Goal: Task Accomplishment & Management: Manage account settings

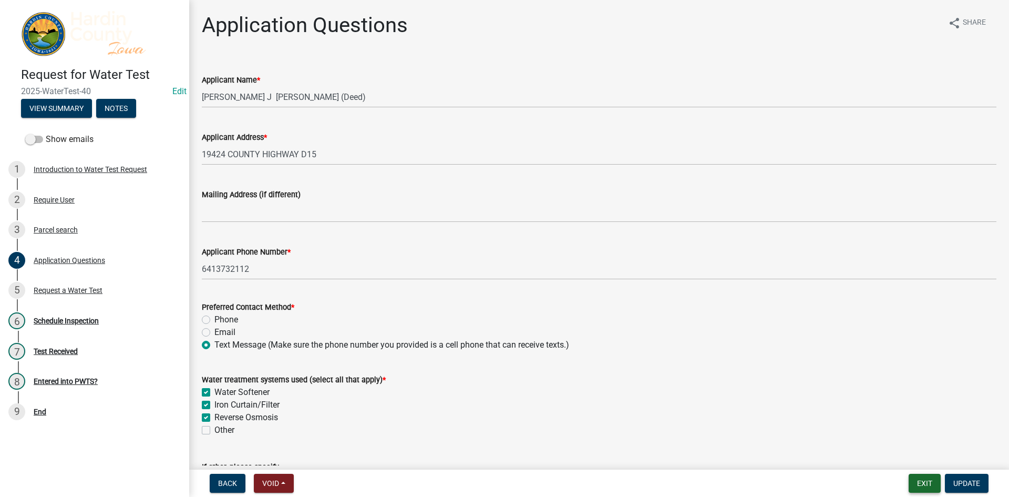
click at [913, 486] on button "Exit" at bounding box center [925, 482] width 32 height 19
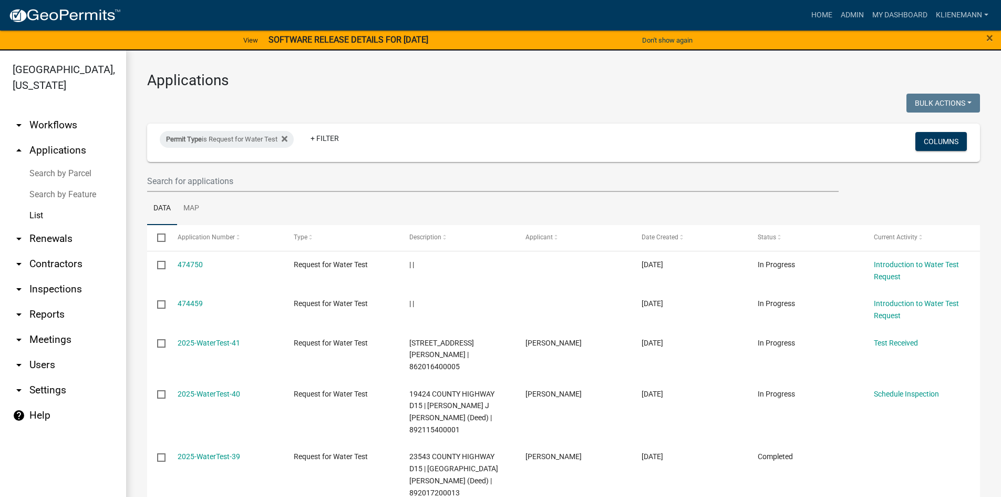
click at [294, 142] on div "Permit Type is Request for Water Test Remove this filter" at bounding box center [227, 139] width 134 height 17
select select "5190f0eb-c9b9-4945-9864-a97d7e053c13"
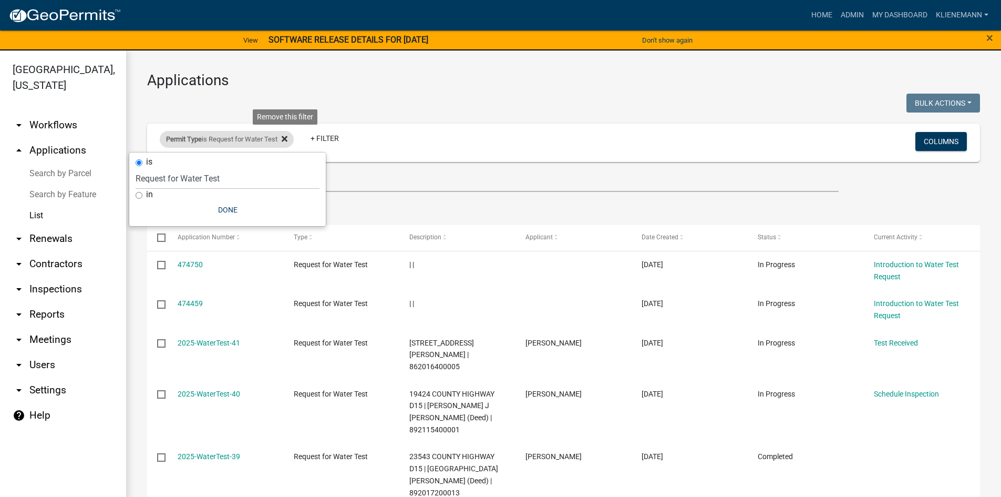
click at [287, 141] on icon at bounding box center [285, 139] width 6 height 8
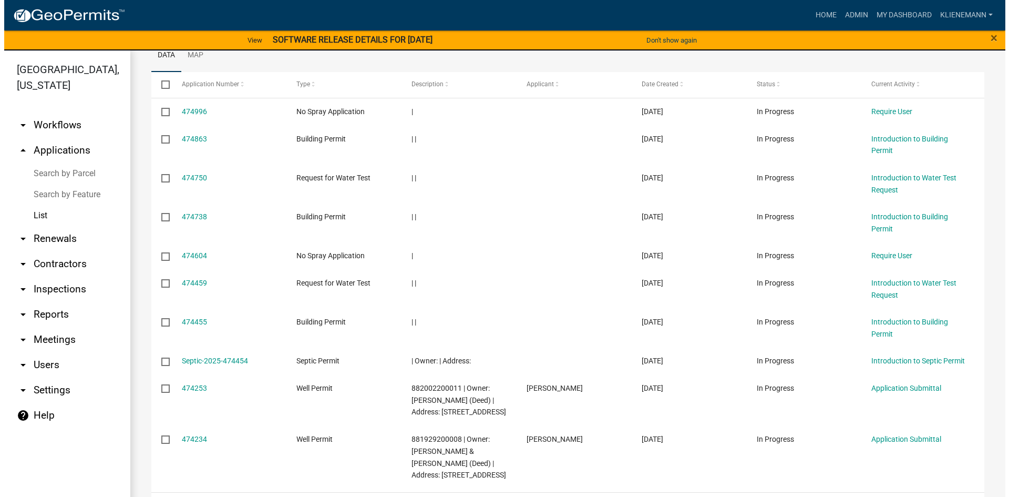
scroll to position [158, 0]
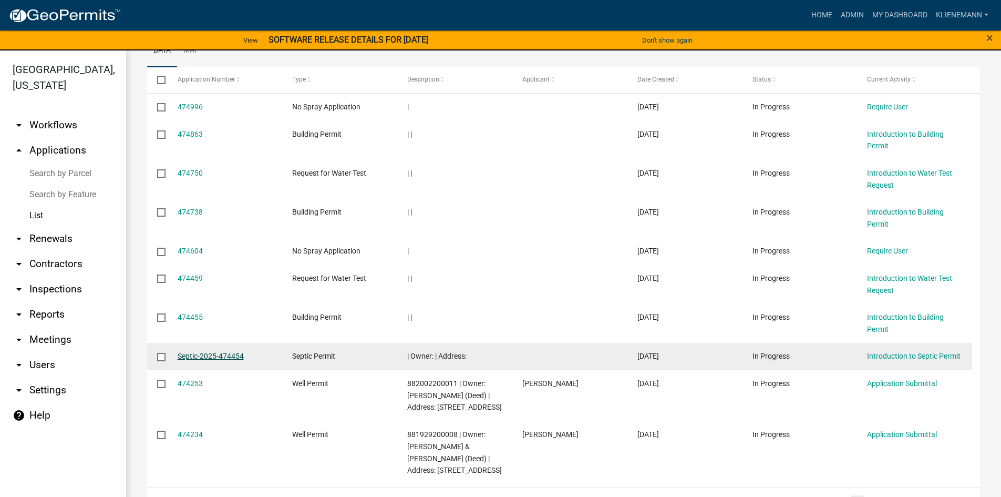
click at [209, 359] on link "Septic-2025-474454" at bounding box center [211, 356] width 66 height 8
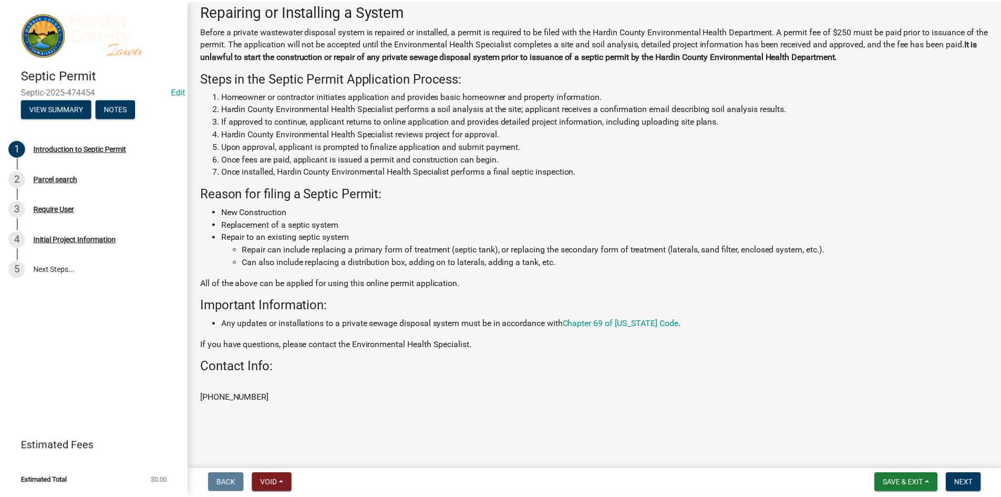
scroll to position [58, 0]
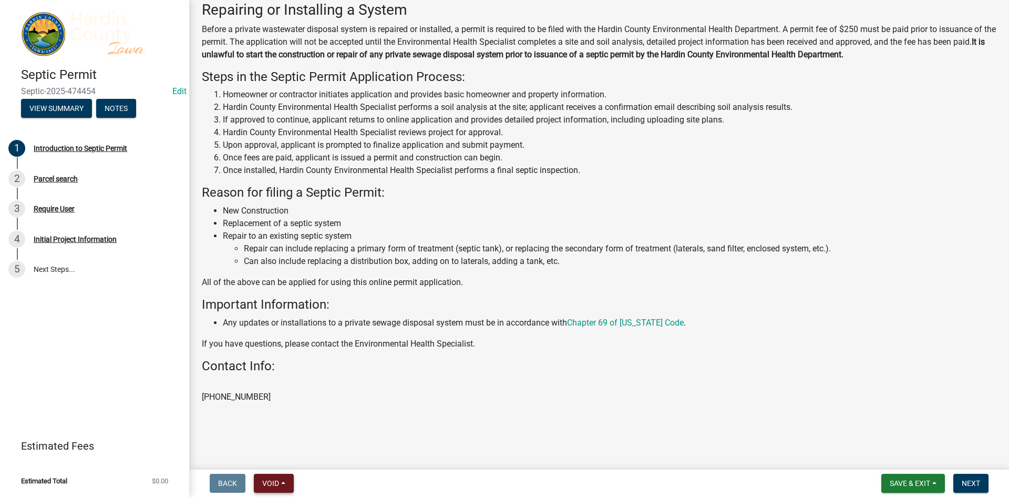
click at [280, 490] on button "Void" at bounding box center [274, 482] width 40 height 19
click at [278, 451] on button "Void" at bounding box center [296, 455] width 84 height 25
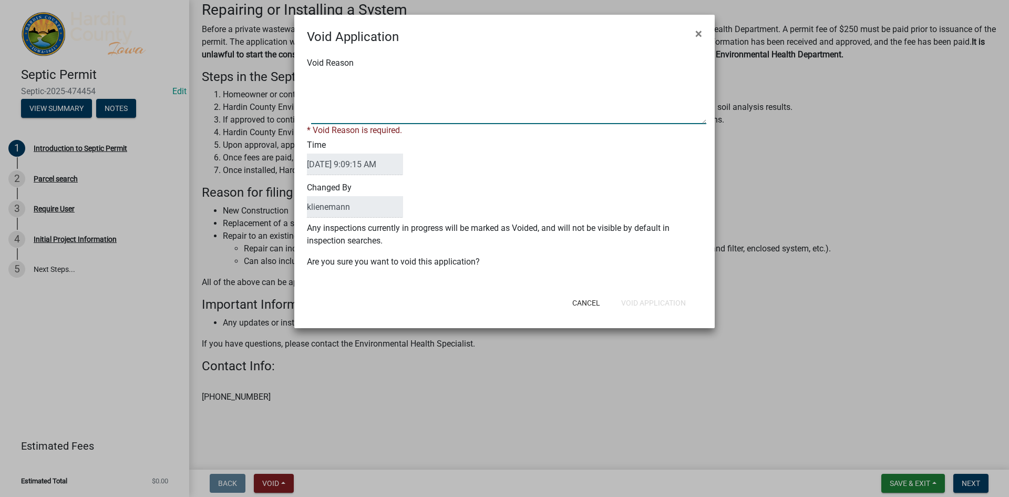
click at [355, 107] on textarea "Void Reason" at bounding box center [508, 97] width 395 height 53
drag, startPoint x: 358, startPoint y: 90, endPoint x: 276, endPoint y: 85, distance: 82.1
click at [276, 85] on ngb-modal-window "Void Application × Void Reason * Void Reason is required. Time [DATE] 9:09:15 A…" at bounding box center [504, 248] width 1009 height 497
type textarea "Duplicate"
click at [671, 303] on div "Cancel Void Application" at bounding box center [573, 302] width 259 height 27
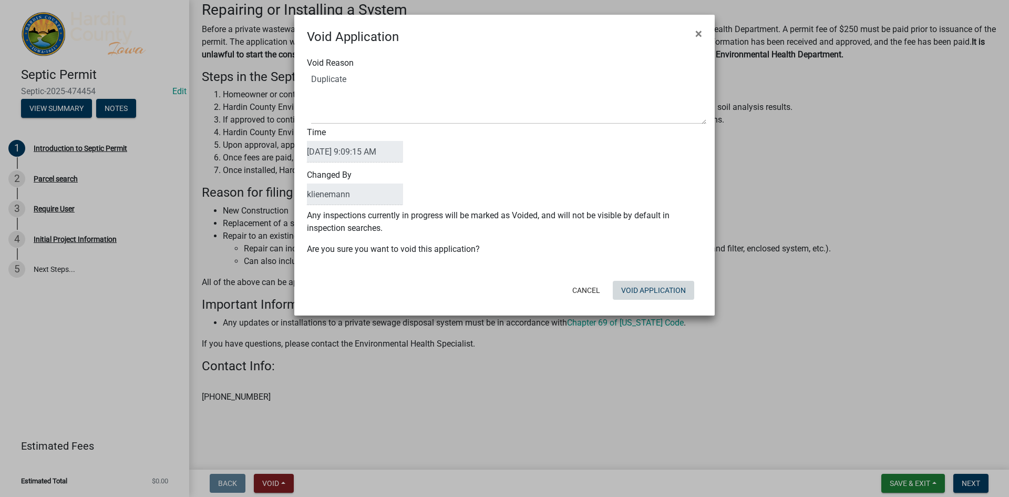
click at [669, 287] on button "Void Application" at bounding box center [653, 290] width 81 height 19
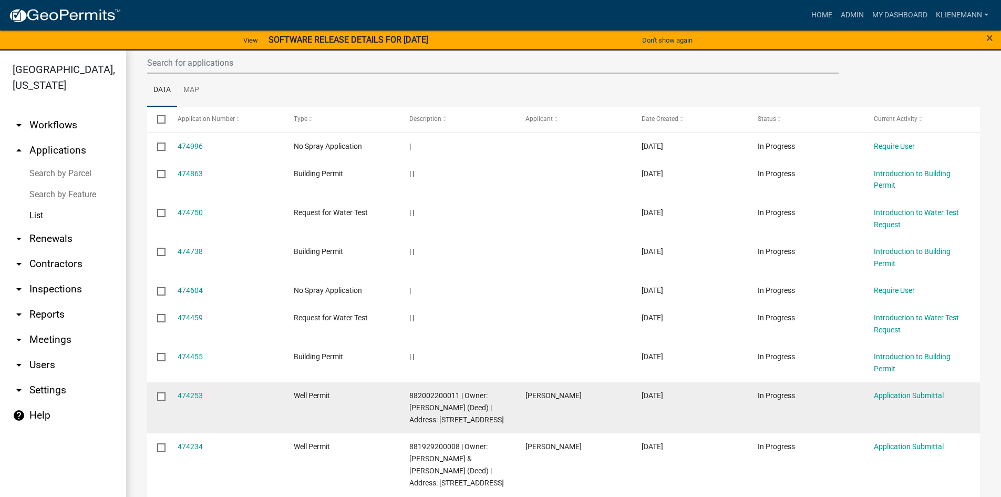
scroll to position [158, 0]
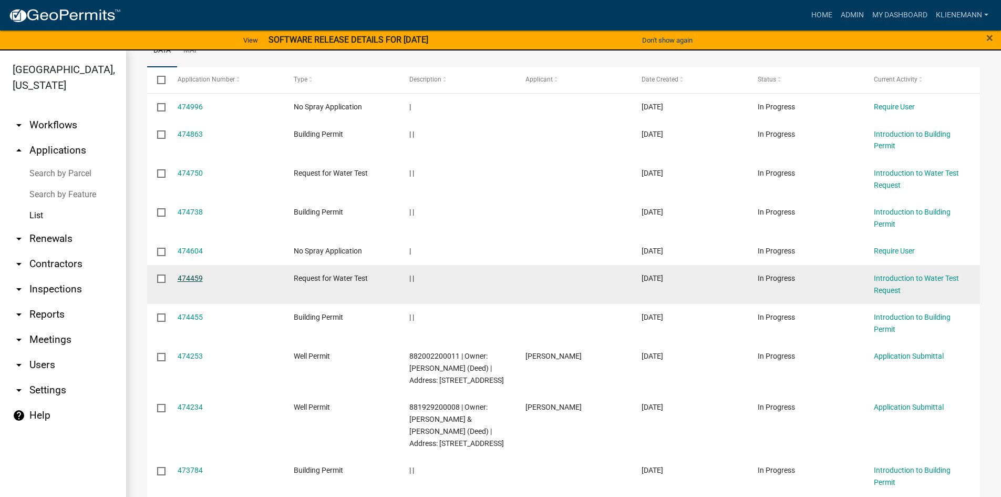
click at [198, 280] on link "474459" at bounding box center [190, 278] width 25 height 8
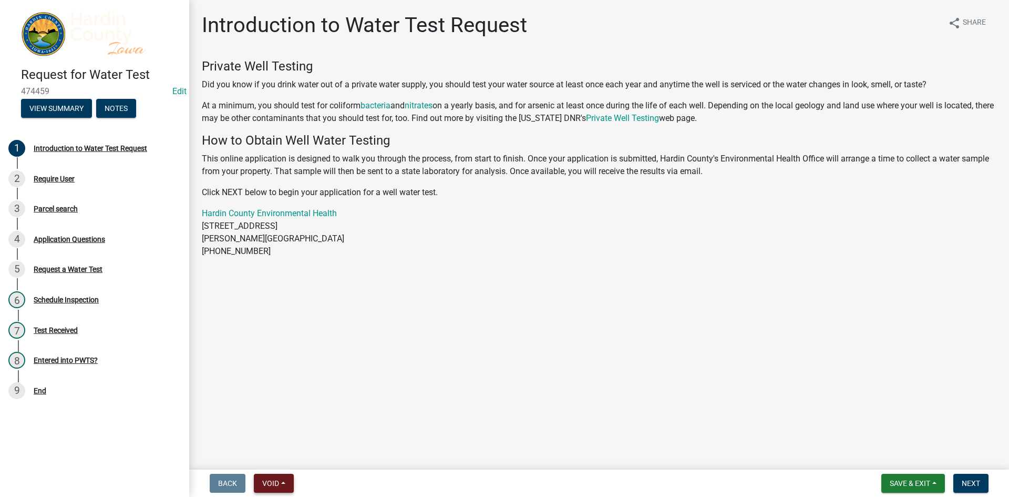
click at [279, 479] on span "Void" at bounding box center [270, 483] width 17 height 8
click at [293, 448] on button "Void" at bounding box center [296, 455] width 84 height 25
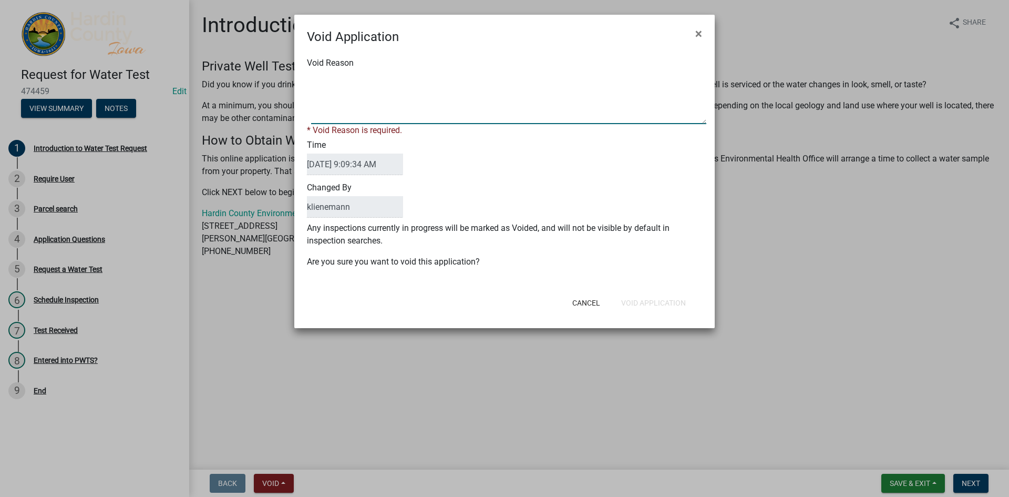
paste textarea "Duplicate"
type textarea "Duplicate"
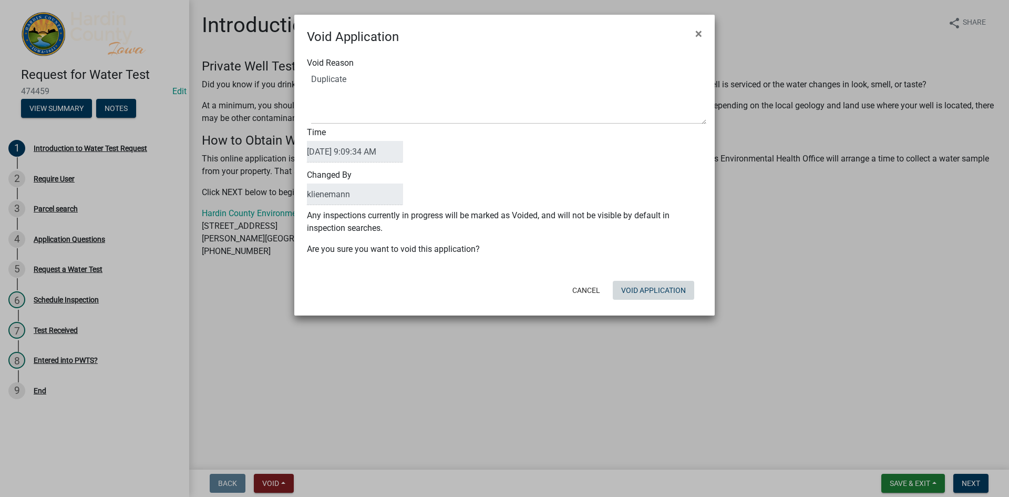
click at [628, 302] on div "Cancel Void Application" at bounding box center [573, 289] width 259 height 27
click at [645, 294] on button "Void Application" at bounding box center [653, 290] width 81 height 19
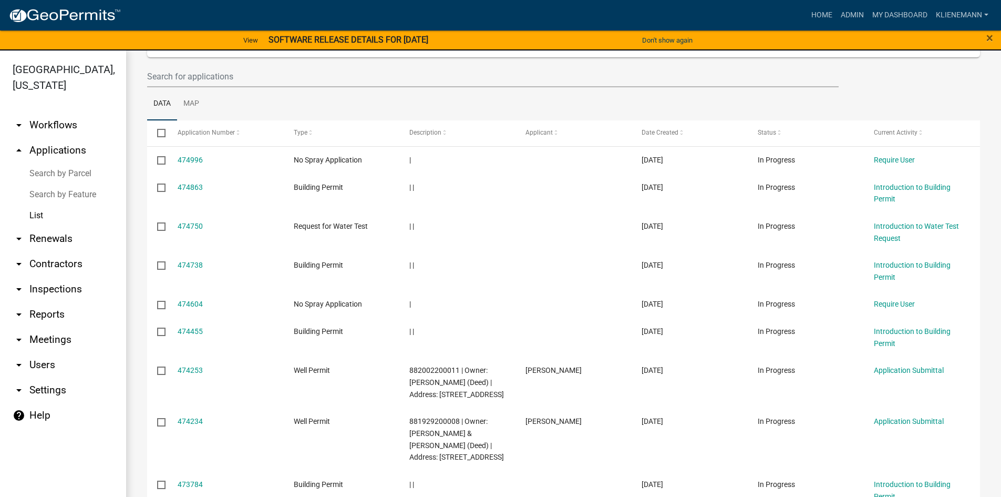
scroll to position [105, 0]
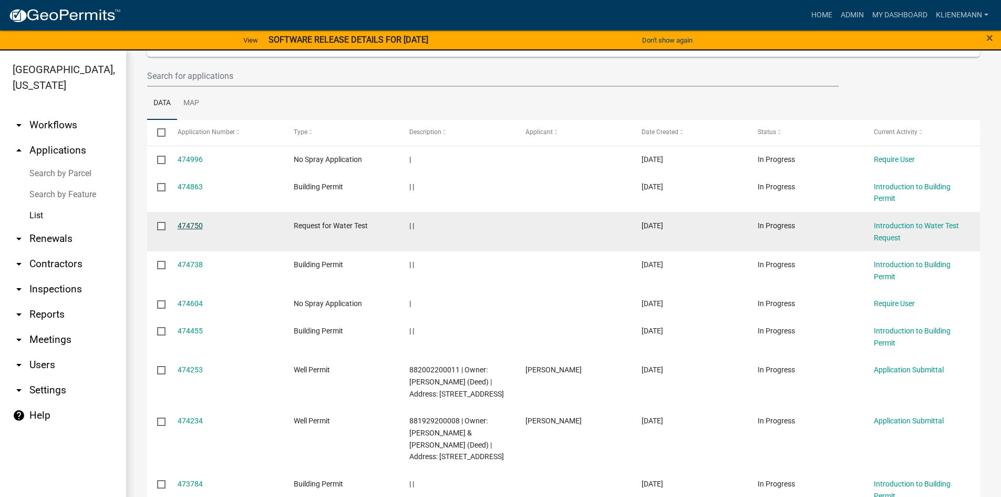
click at [187, 225] on link "474750" at bounding box center [190, 225] width 25 height 8
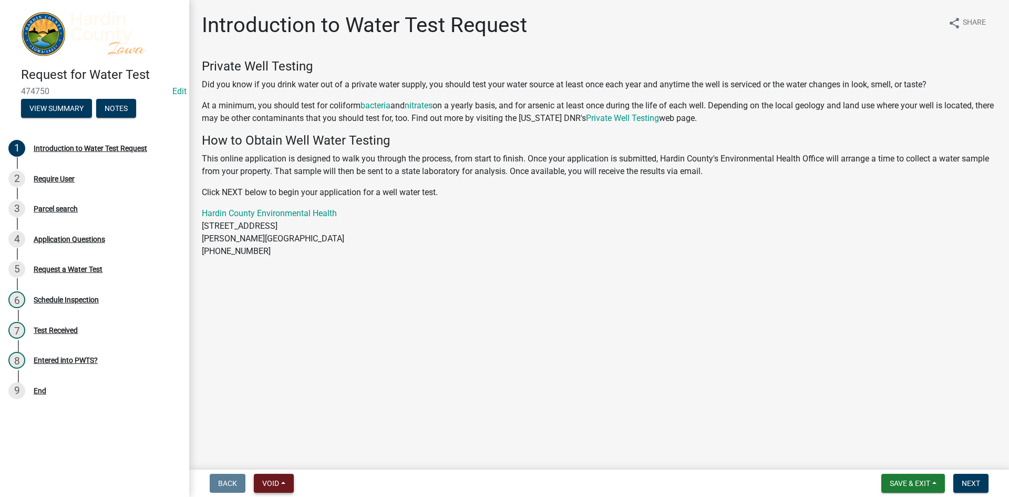
click at [276, 484] on span "Void" at bounding box center [270, 483] width 17 height 8
click at [283, 452] on button "Void" at bounding box center [296, 455] width 84 height 25
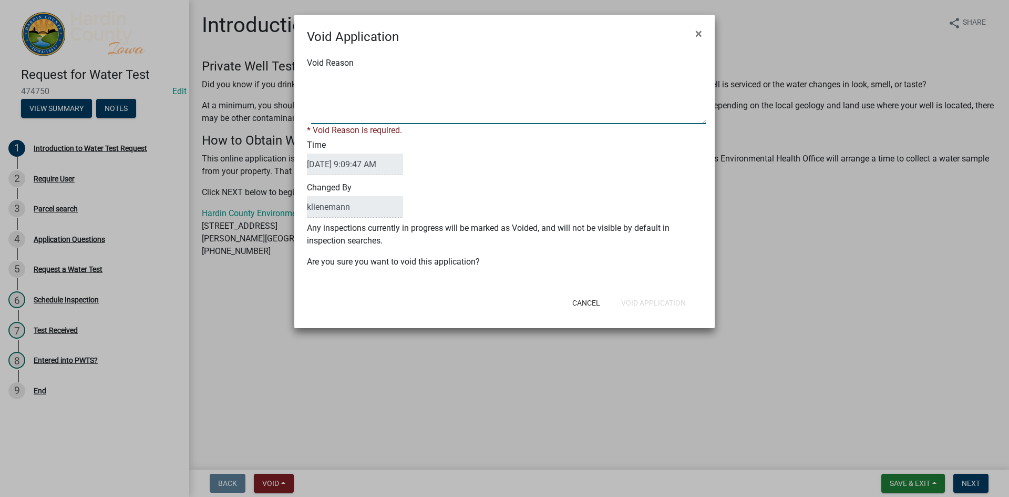
paste textarea "Duplicate"
type textarea "Duplicate"
click at [625, 293] on button "Void Application" at bounding box center [653, 302] width 81 height 19
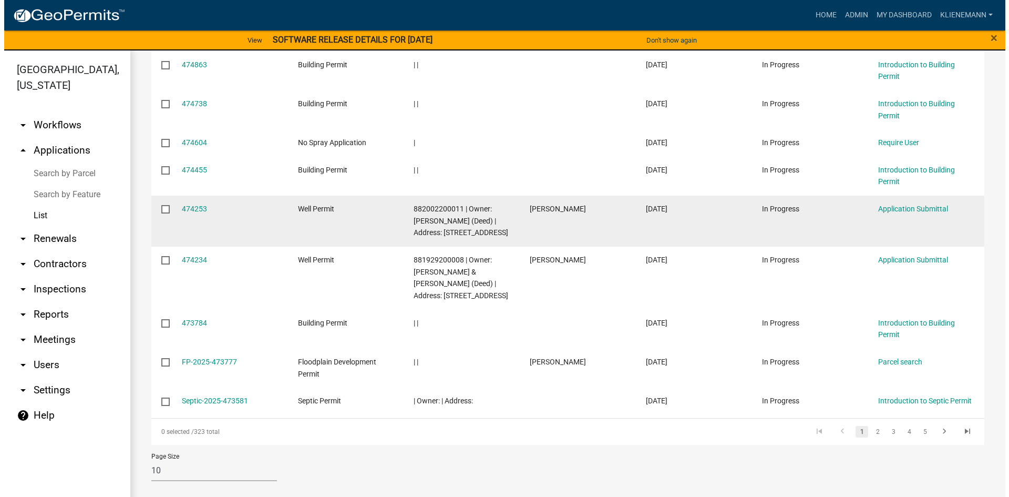
scroll to position [228, 0]
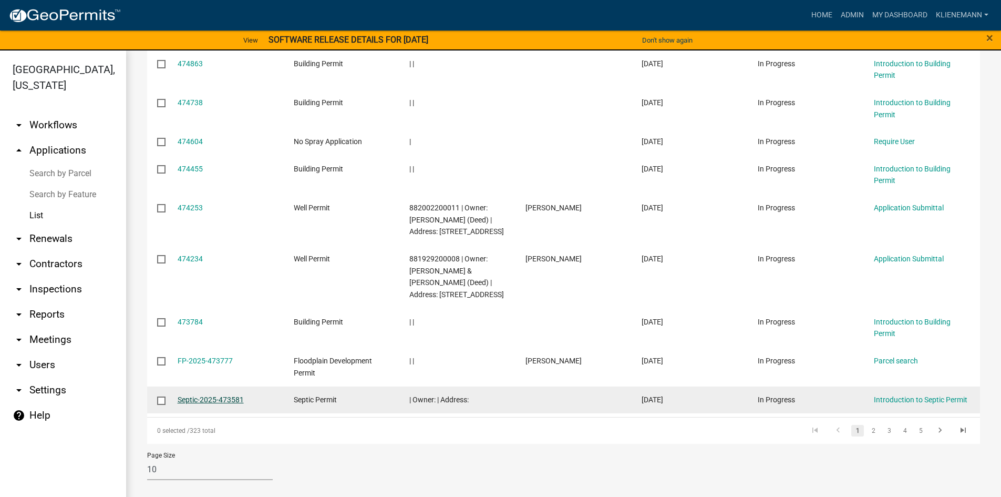
click at [203, 397] on link "Septic-2025-473581" at bounding box center [211, 399] width 66 height 8
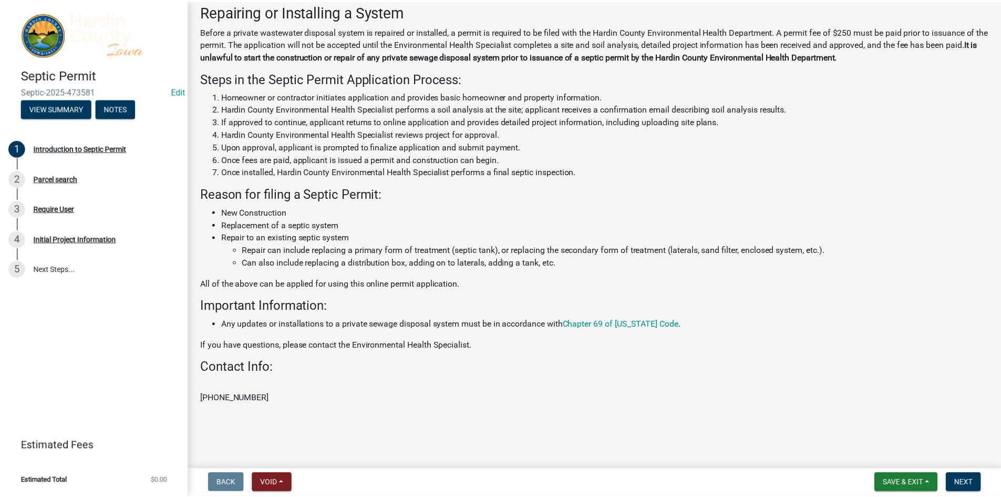
scroll to position [58, 0]
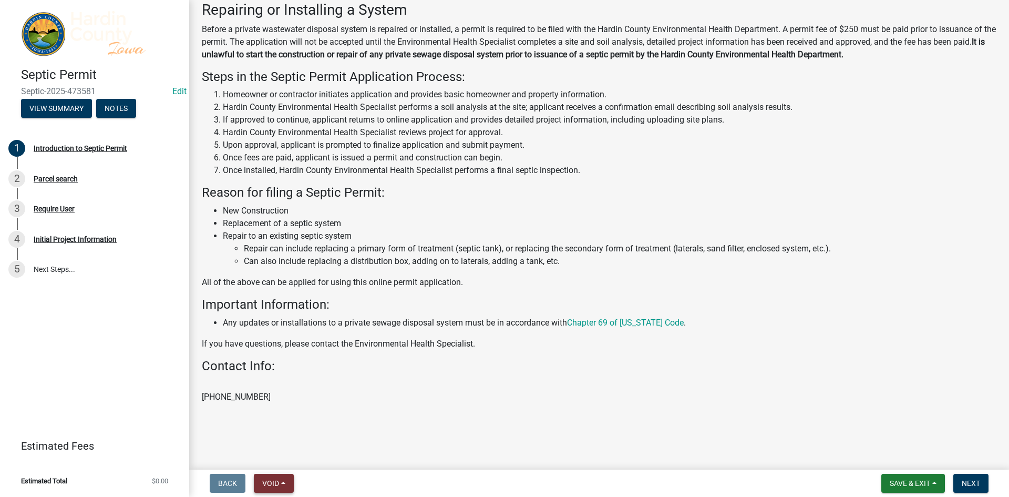
click at [267, 473] on button "Void" at bounding box center [274, 482] width 40 height 19
click at [305, 452] on button "Void" at bounding box center [296, 455] width 84 height 25
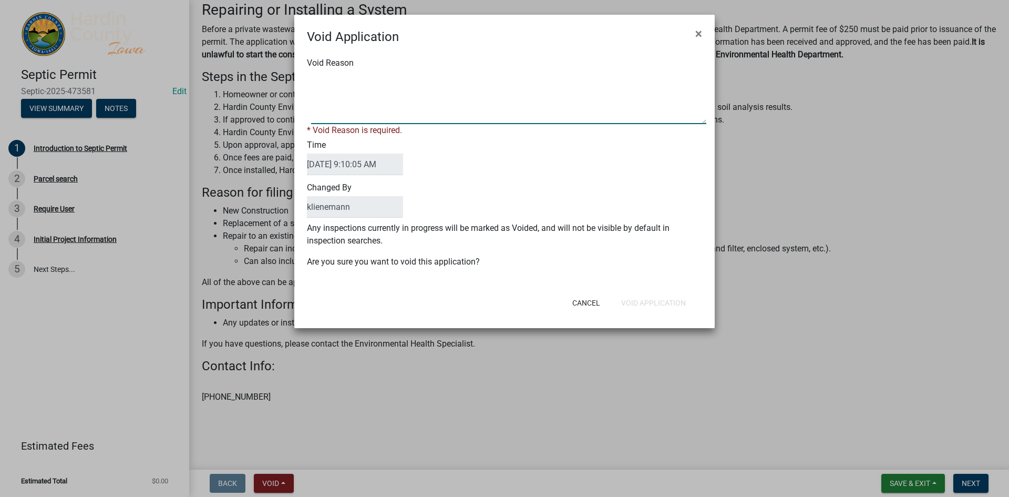
paste textarea "Duplicate"
type textarea "Duplicate"
click at [665, 303] on div "Cancel Void Application" at bounding box center [573, 302] width 259 height 27
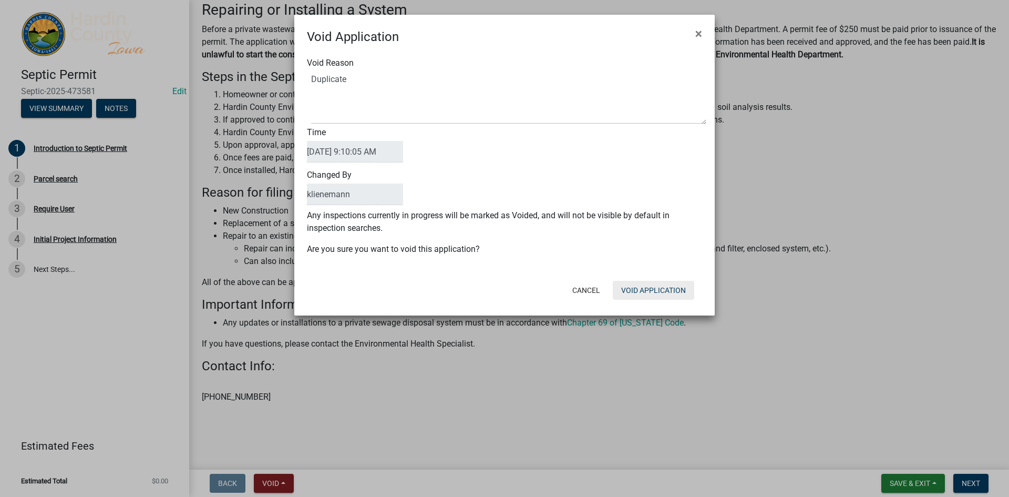
click at [660, 290] on button "Void Application" at bounding box center [653, 290] width 81 height 19
